Goal: Task Accomplishment & Management: Use online tool/utility

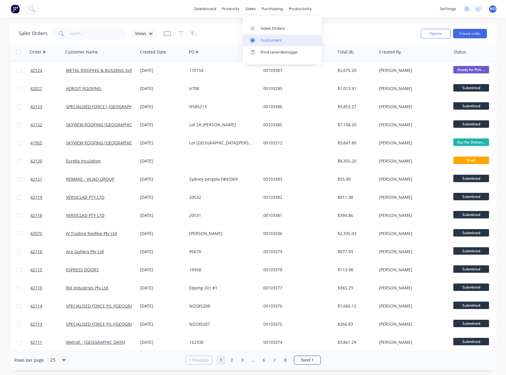
drag, startPoint x: 268, startPoint y: 39, endPoint x: 250, endPoint y: 38, distance: 18.2
click at [268, 39] on div "Customers" at bounding box center [271, 40] width 21 height 5
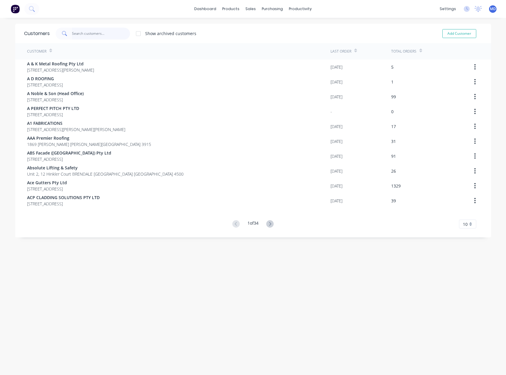
click at [100, 32] on input "text" at bounding box center [101, 34] width 58 height 12
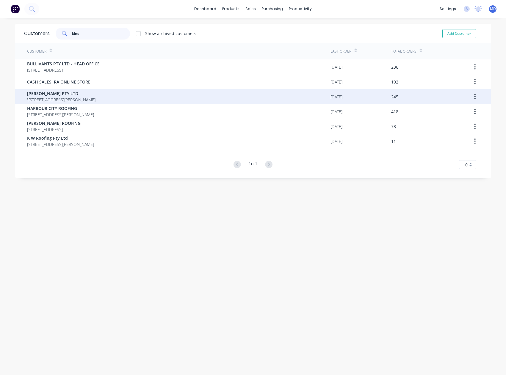
type input "kins"
click at [66, 95] on span "G V KINSMAN PTY LTD" at bounding box center [61, 93] width 68 height 6
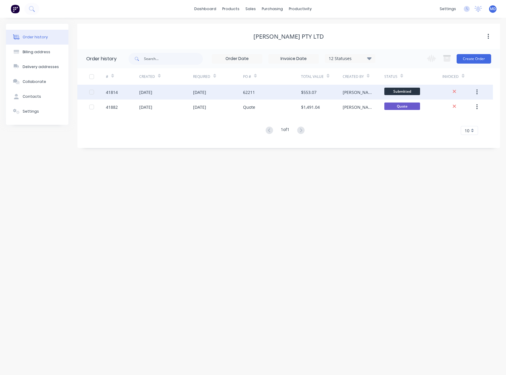
click at [285, 88] on div "62211" at bounding box center [272, 92] width 58 height 15
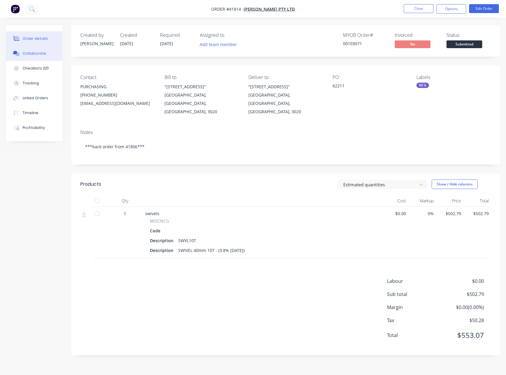
click at [31, 53] on div "Collaborate" at bounding box center [35, 53] width 24 height 5
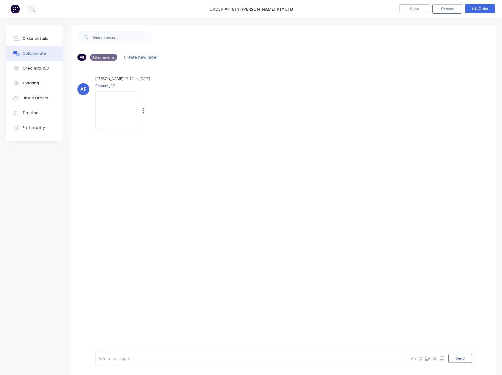
click at [118, 123] on img at bounding box center [116, 110] width 43 height 39
click at [40, 37] on div "Order details" at bounding box center [35, 38] width 25 height 5
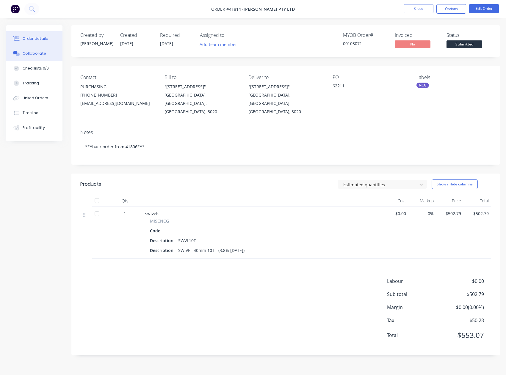
click at [36, 54] on div "Collaborate" at bounding box center [35, 53] width 24 height 5
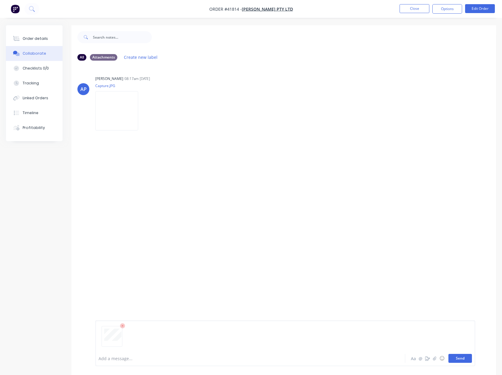
drag, startPoint x: 458, startPoint y: 359, endPoint x: 327, endPoint y: 217, distance: 192.9
click at [457, 358] on button "Send" at bounding box center [460, 358] width 24 height 9
click at [40, 36] on button "Order details" at bounding box center [34, 38] width 57 height 15
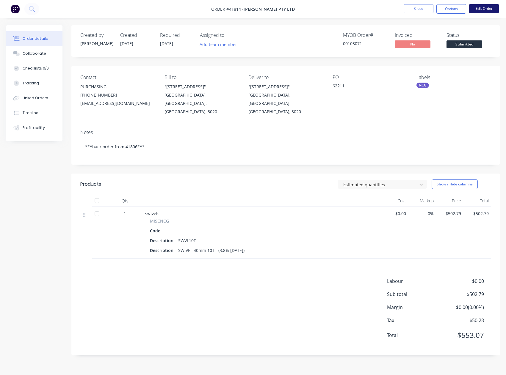
click at [486, 9] on button "Edit Order" at bounding box center [484, 8] width 30 height 9
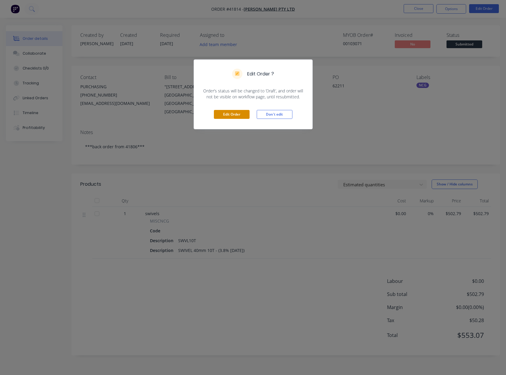
click at [230, 115] on button "Edit Order" at bounding box center [232, 114] width 36 height 9
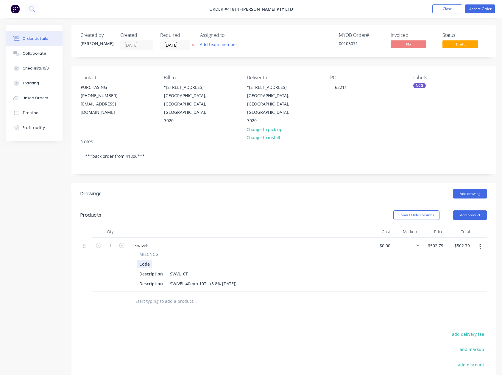
click at [151, 260] on div "Code" at bounding box center [144, 264] width 15 height 9
drag, startPoint x: 169, startPoint y: 265, endPoint x: 189, endPoint y: 267, distance: 19.7
click at [189, 270] on div "SWVL10T" at bounding box center [178, 274] width 23 height 9
drag, startPoint x: 156, startPoint y: 256, endPoint x: 176, endPoint y: 262, distance: 21.5
click at [156, 260] on div at bounding box center [158, 264] width 9 height 9
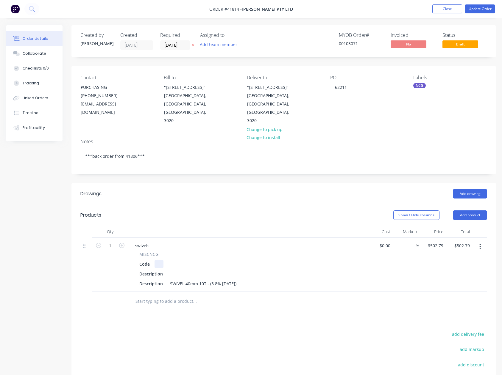
paste div
drag, startPoint x: 162, startPoint y: 266, endPoint x: 105, endPoint y: 266, distance: 57.1
click at [106, 266] on div "1 swivels MISCNCG Code SWVL10T Description Description SWIVEL 40mm 10T - (3.8% …" at bounding box center [283, 265] width 406 height 54
click at [239, 280] on div "SWIVEL 40mm 10T - (3.8% 30/06/21)" at bounding box center [202, 284] width 71 height 9
drag, startPoint x: 150, startPoint y: 239, endPoint x: 124, endPoint y: 237, distance: 25.6
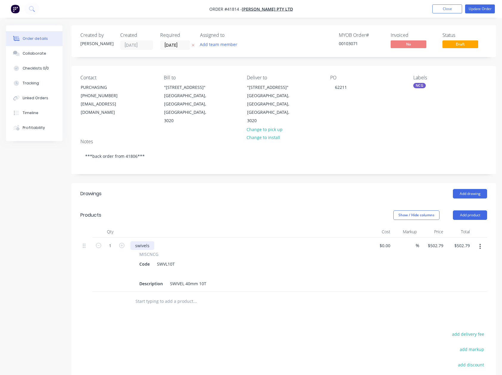
click at [129, 238] on div "swivels MISCNCG Code SWVL10T Description SWIVEL 40mm 10T" at bounding box center [247, 265] width 238 height 54
click at [158, 251] on div "MISCNCG" at bounding box center [246, 254] width 215 height 6
click at [484, 8] on button "Update Order" at bounding box center [480, 8] width 30 height 9
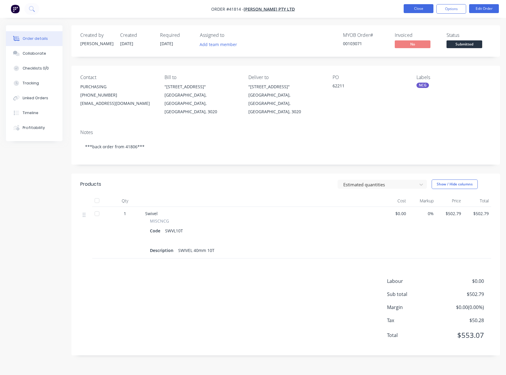
click at [418, 8] on button "Close" at bounding box center [419, 8] width 30 height 9
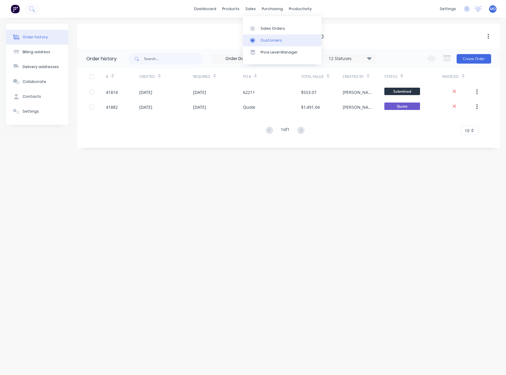
click at [271, 37] on link "Customers" at bounding box center [282, 41] width 79 height 12
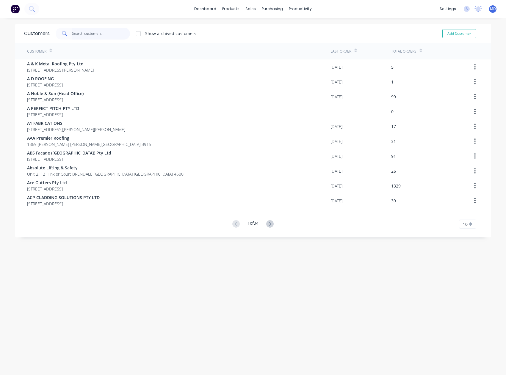
click at [96, 32] on input "text" at bounding box center [101, 34] width 58 height 12
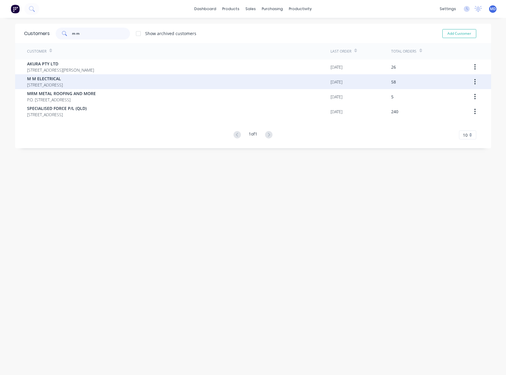
type input "m m"
click at [49, 82] on span "19-21 LOYALTY RD NORTH ROCKS New South Wales Australia 2151" at bounding box center [45, 85] width 36 height 6
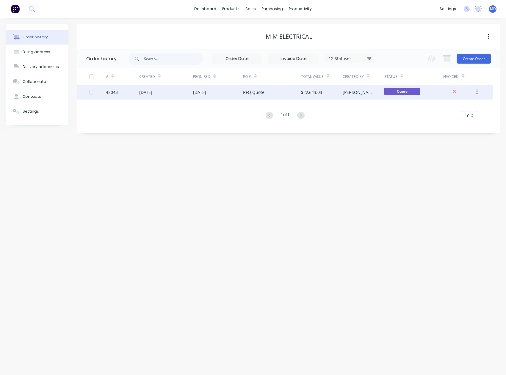
click at [206, 92] on div "01 Oct 2025" at bounding box center [199, 92] width 13 height 6
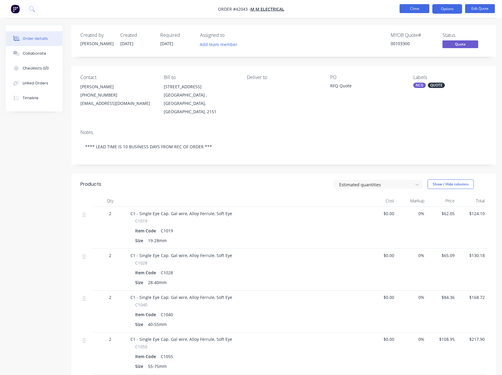
click at [413, 8] on button "Close" at bounding box center [414, 8] width 30 height 9
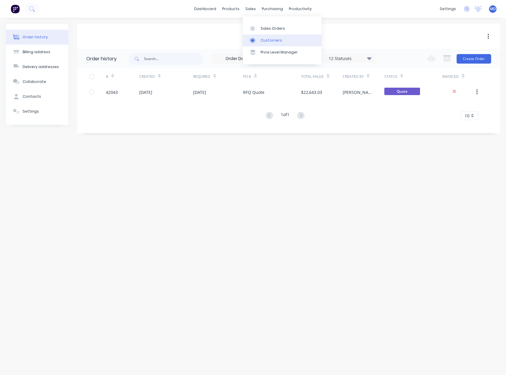
click at [268, 39] on div "Customers" at bounding box center [271, 40] width 21 height 5
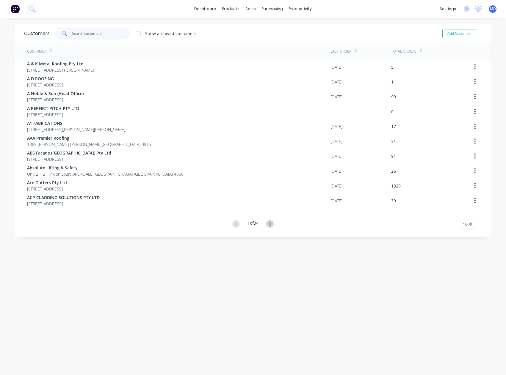
drag, startPoint x: 110, startPoint y: 34, endPoint x: 107, endPoint y: 35, distance: 3.5
click at [109, 34] on input "text" at bounding box center [101, 34] width 58 height 12
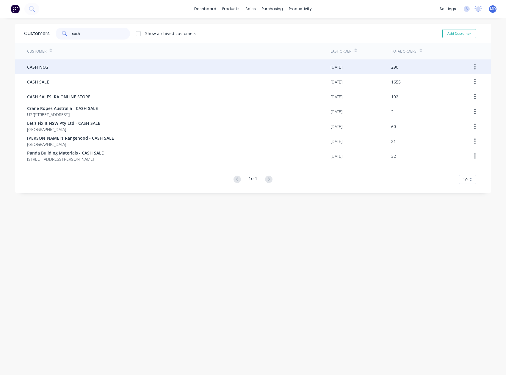
type input "cash"
click at [81, 68] on div "CASH NCG" at bounding box center [178, 67] width 303 height 15
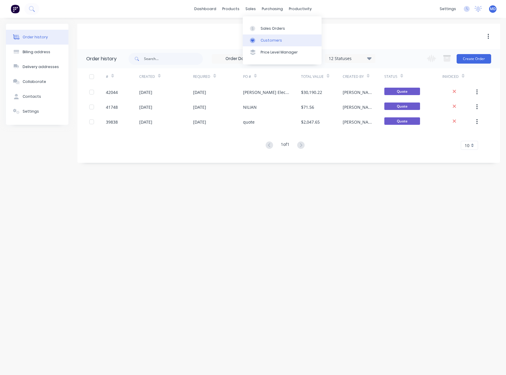
click at [274, 38] on div "Customers" at bounding box center [271, 40] width 21 height 5
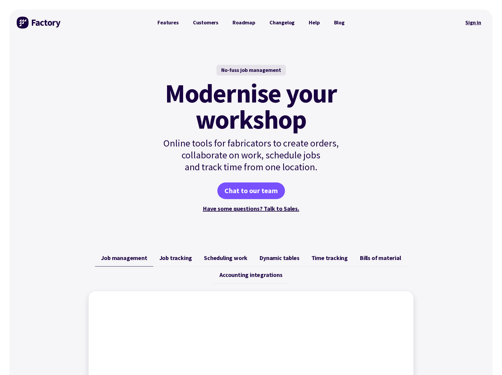
click at [475, 20] on link "Sign in" at bounding box center [473, 23] width 24 height 14
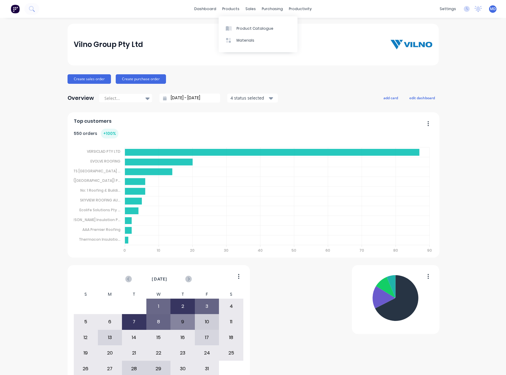
click at [242, 27] on div "Product Catalogue" at bounding box center [255, 28] width 37 height 5
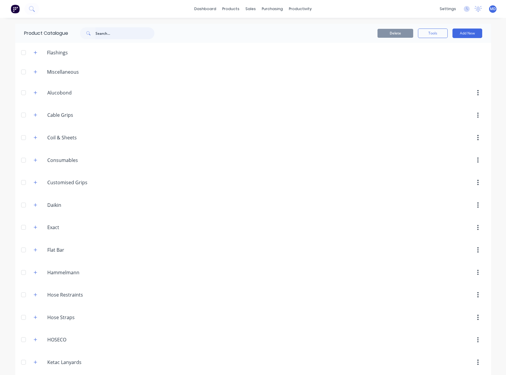
click at [114, 33] on input "text" at bounding box center [124, 33] width 59 height 12
type input "swivel"
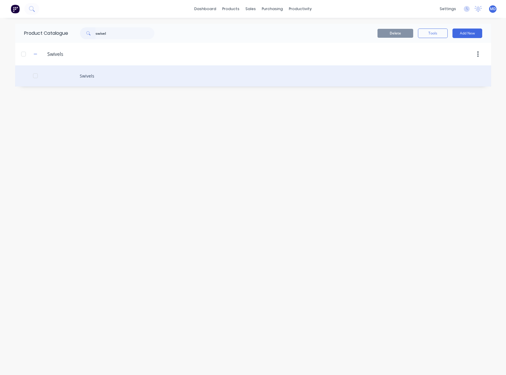
click at [93, 79] on div "Swivels" at bounding box center [253, 75] width 476 height 21
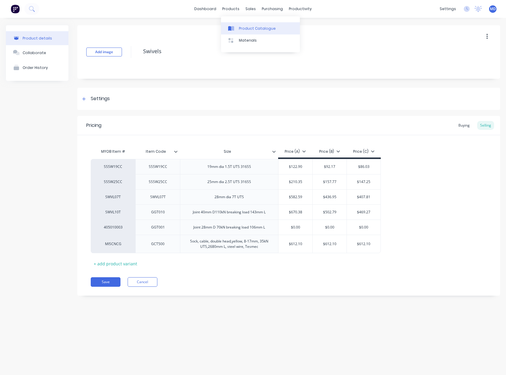
click at [250, 27] on div "Product Catalogue" at bounding box center [257, 28] width 37 height 5
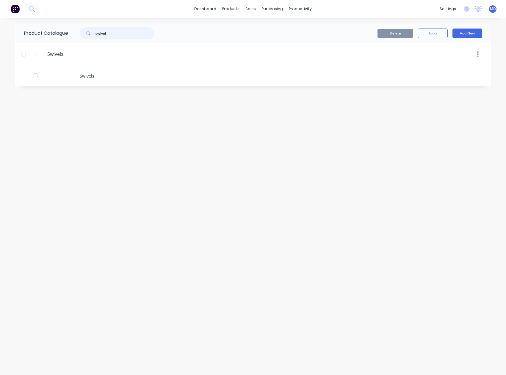
click at [123, 33] on input "swivel" at bounding box center [124, 33] width 59 height 12
drag, startPoint x: 121, startPoint y: 33, endPoint x: 104, endPoint y: 39, distance: 17.6
click at [98, 35] on input "swivel" at bounding box center [124, 33] width 59 height 12
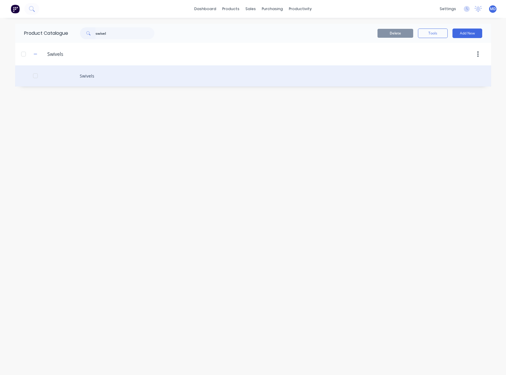
click at [93, 73] on div "Swivels" at bounding box center [253, 75] width 476 height 21
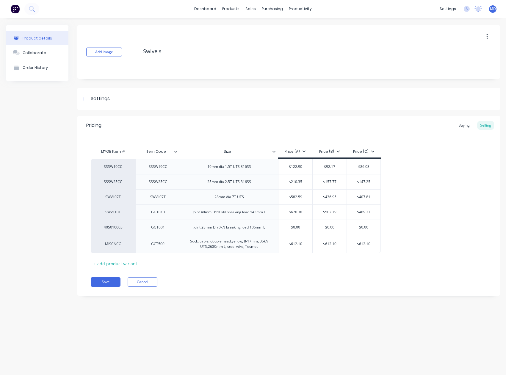
type textarea "x"
click at [115, 243] on div "MISCNCG" at bounding box center [113, 244] width 33 height 5
type input "G"
drag, startPoint x: 162, startPoint y: 328, endPoint x: 159, endPoint y: 325, distance: 4.4
click at [163, 328] on div "Product details Collaborate Order History Add image Swivels Settings Product Op…" at bounding box center [253, 191] width 506 height 346
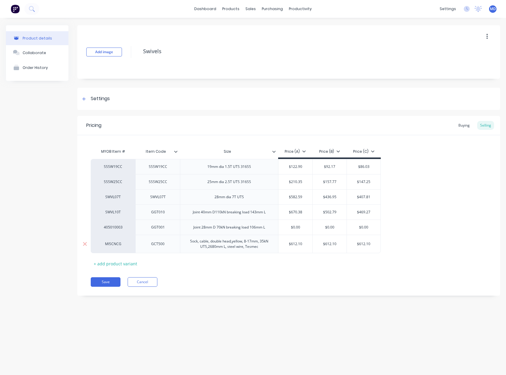
click at [119, 244] on div "MISCNCG" at bounding box center [113, 244] width 33 height 5
type input "405010008"
click at [114, 199] on button "405010008" at bounding box center [115, 198] width 37 height 9
click at [106, 280] on button "Save" at bounding box center [106, 283] width 30 height 10
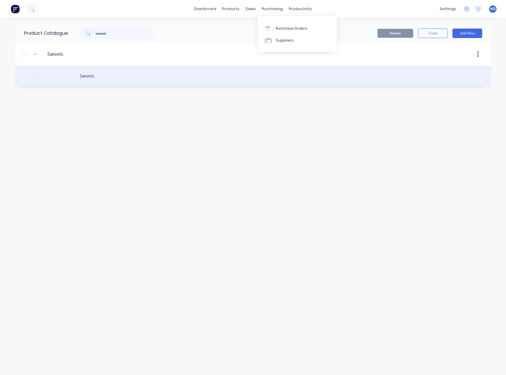
click at [91, 77] on div "Swivels" at bounding box center [253, 75] width 476 height 21
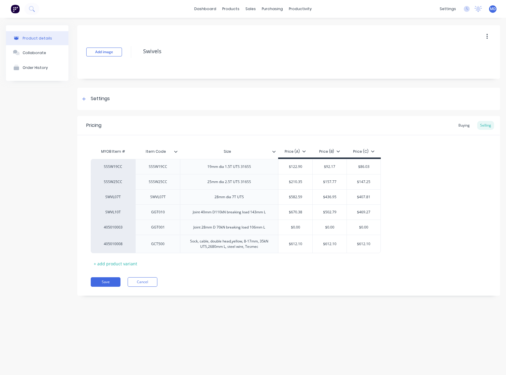
type textarea "x"
click at [463, 125] on div "Buying" at bounding box center [463, 125] width 17 height 9
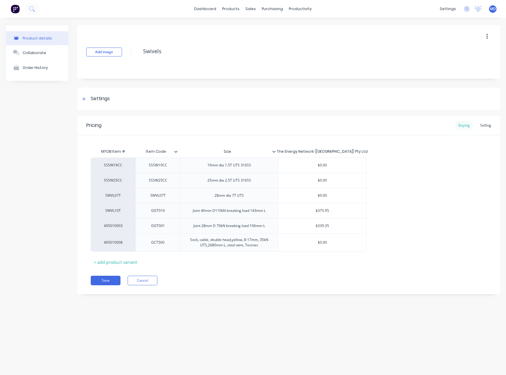
drag, startPoint x: 467, startPoint y: 125, endPoint x: 448, endPoint y: 156, distance: 36.3
click at [467, 124] on div "Buying" at bounding box center [463, 125] width 17 height 9
type input "$0.00"
drag, startPoint x: 333, startPoint y: 244, endPoint x: 344, endPoint y: 249, distance: 11.7
click at [334, 244] on input "$0.00" at bounding box center [322, 242] width 88 height 5
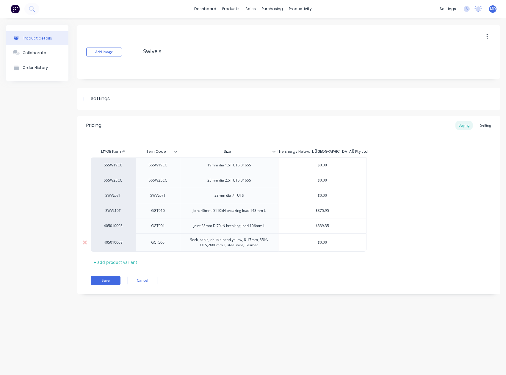
type textarea "x"
type input "$0.0"
type textarea "x"
type input "$0."
type textarea "x"
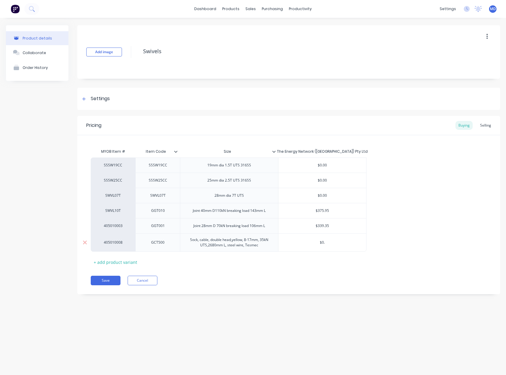
type input "$0"
type textarea "x"
type input "$"
type textarea "x"
type input "$4"
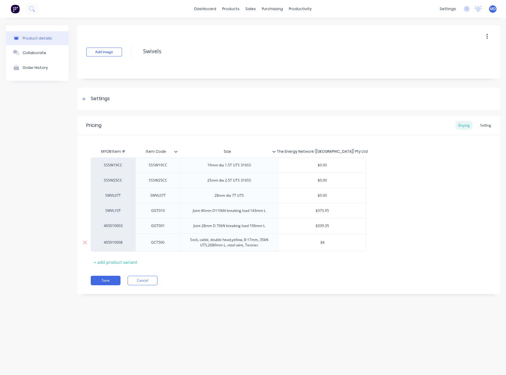
type textarea "x"
type input "$43"
type textarea "x"
type input "$430"
type textarea "x"
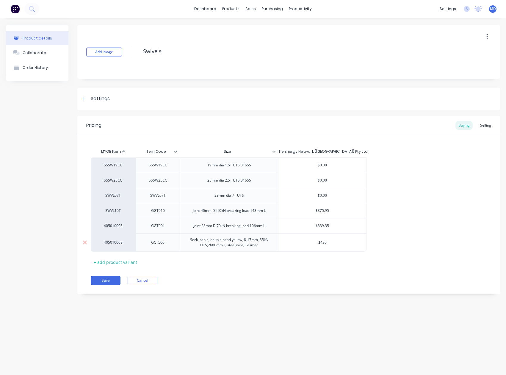
type input "$430."
type textarea "x"
type input "$430.8"
type textarea "x"
type input "$430.85"
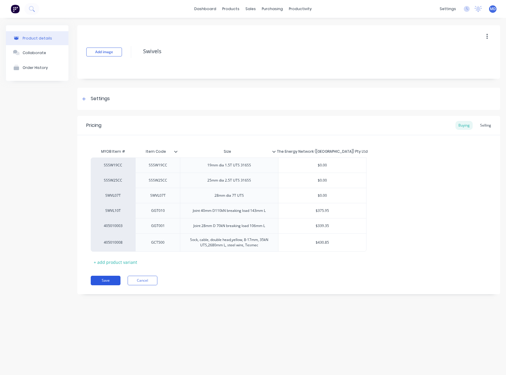
click at [107, 281] on button "Save" at bounding box center [106, 281] width 30 height 10
type textarea "x"
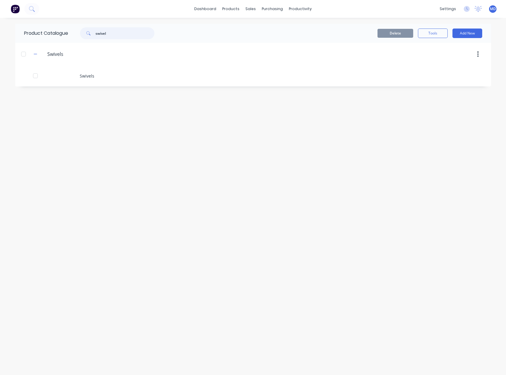
drag, startPoint x: 117, startPoint y: 36, endPoint x: 80, endPoint y: 35, distance: 37.5
click at [83, 33] on div "swivel" at bounding box center [117, 33] width 74 height 12
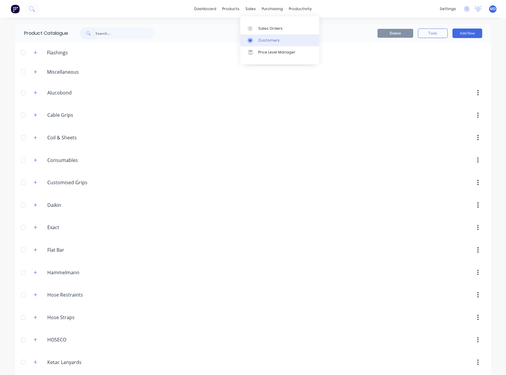
click at [269, 43] on div "Customers" at bounding box center [268, 40] width 21 height 5
